Goal: Task Accomplishment & Management: Manage account settings

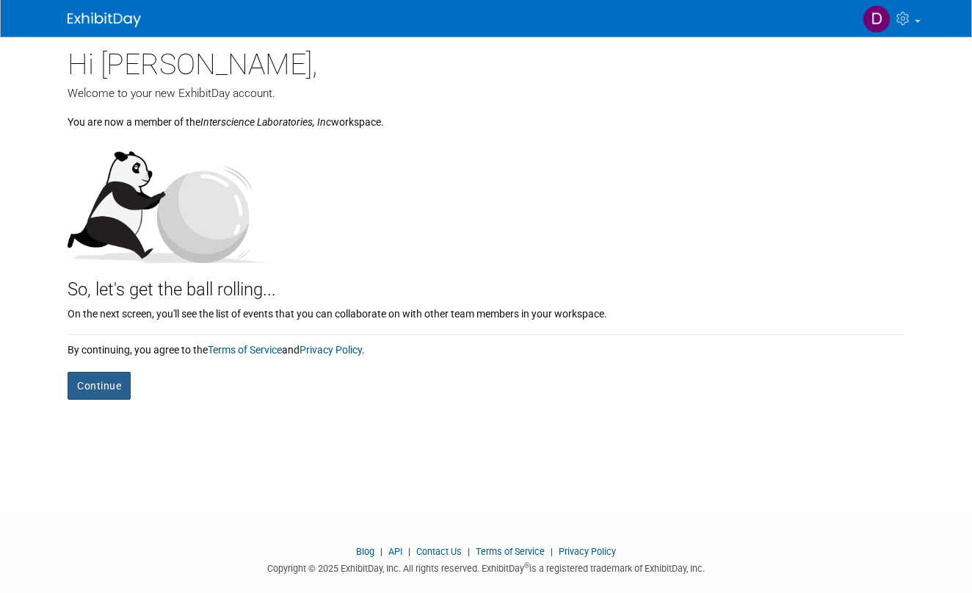
click at [109, 380] on button "Continue" at bounding box center [99, 386] width 63 height 28
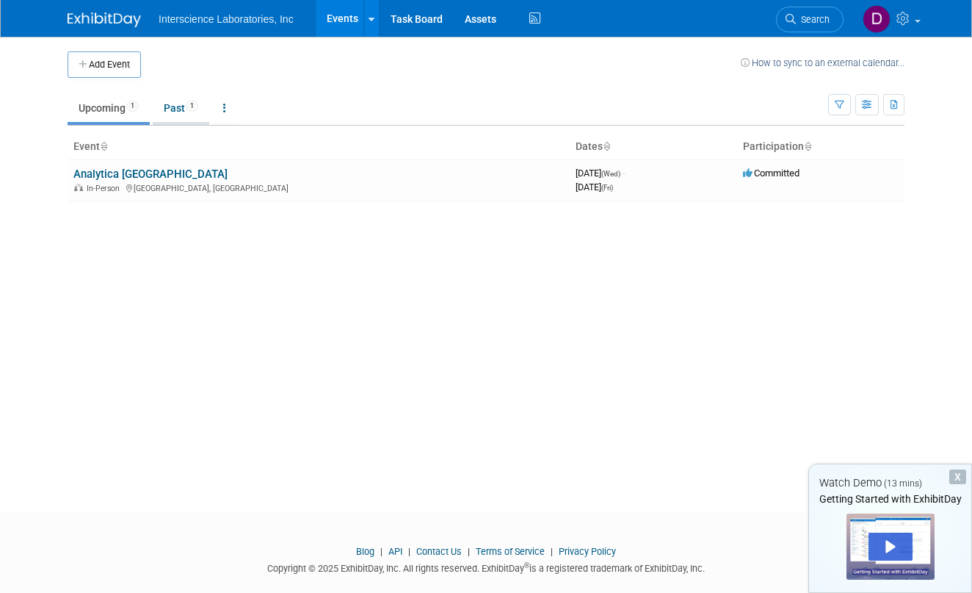
click at [178, 113] on link "Past 1" at bounding box center [181, 108] width 57 height 28
click at [104, 111] on link "Upcoming 1" at bounding box center [109, 108] width 82 height 28
click at [881, 26] on img at bounding box center [877, 19] width 28 height 28
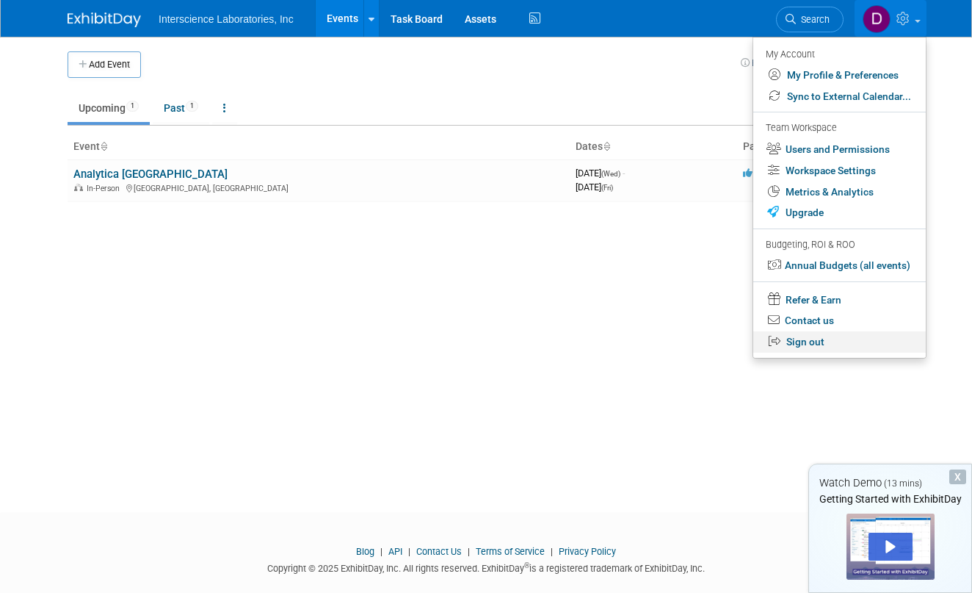
click at [812, 343] on link "Sign out" at bounding box center [840, 341] width 173 height 21
